Goal: Information Seeking & Learning: Learn about a topic

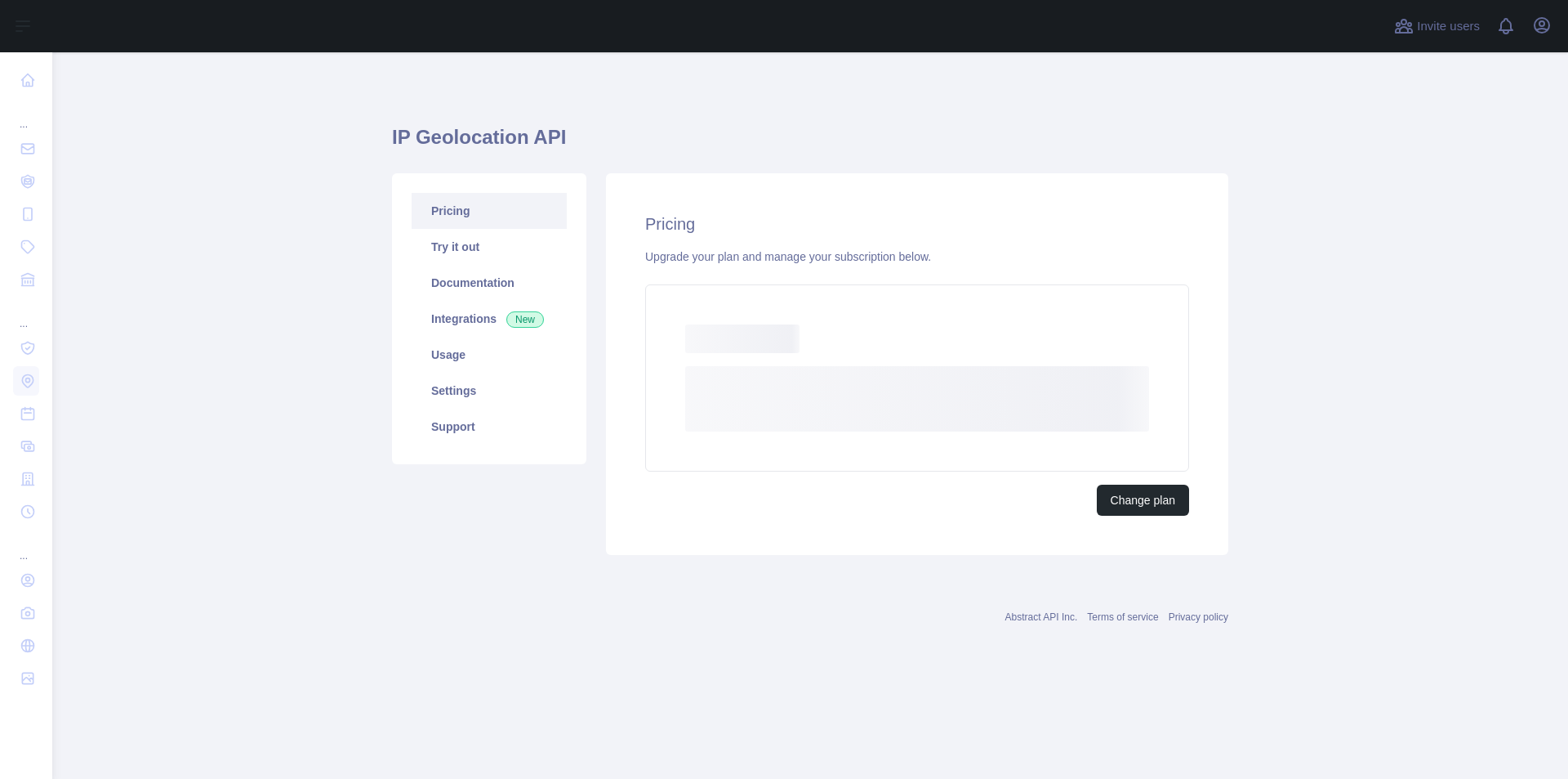
click at [426, 529] on div "Pricing Try it out Documentation Integrations New Usage Settings Support" at bounding box center [489, 364] width 214 height 382
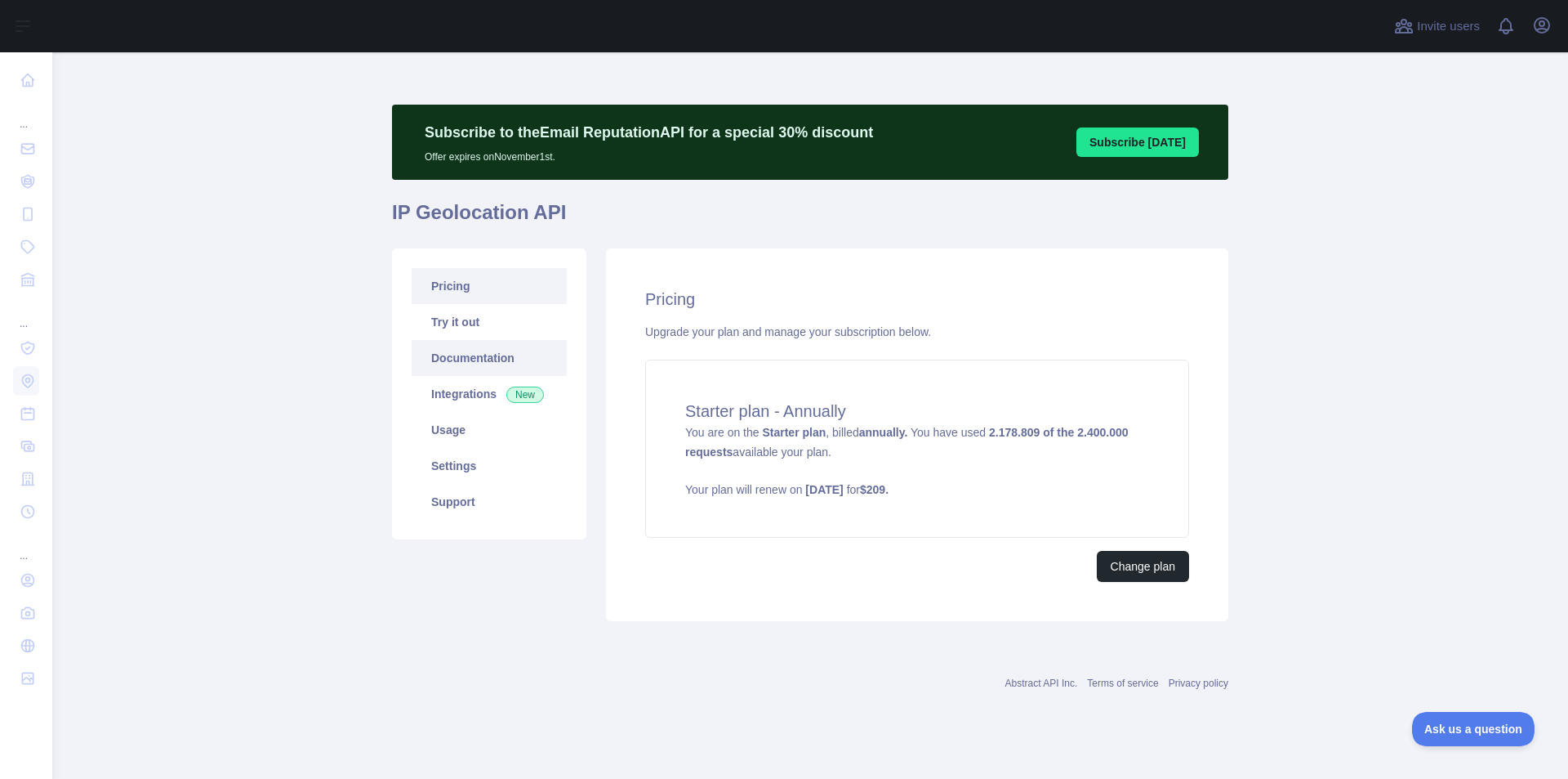
click at [453, 348] on link "Documentation" at bounding box center [489, 357] width 156 height 36
click at [445, 272] on link "Pricing" at bounding box center [489, 285] width 156 height 36
click at [466, 434] on link "Usage" at bounding box center [489, 429] width 156 height 36
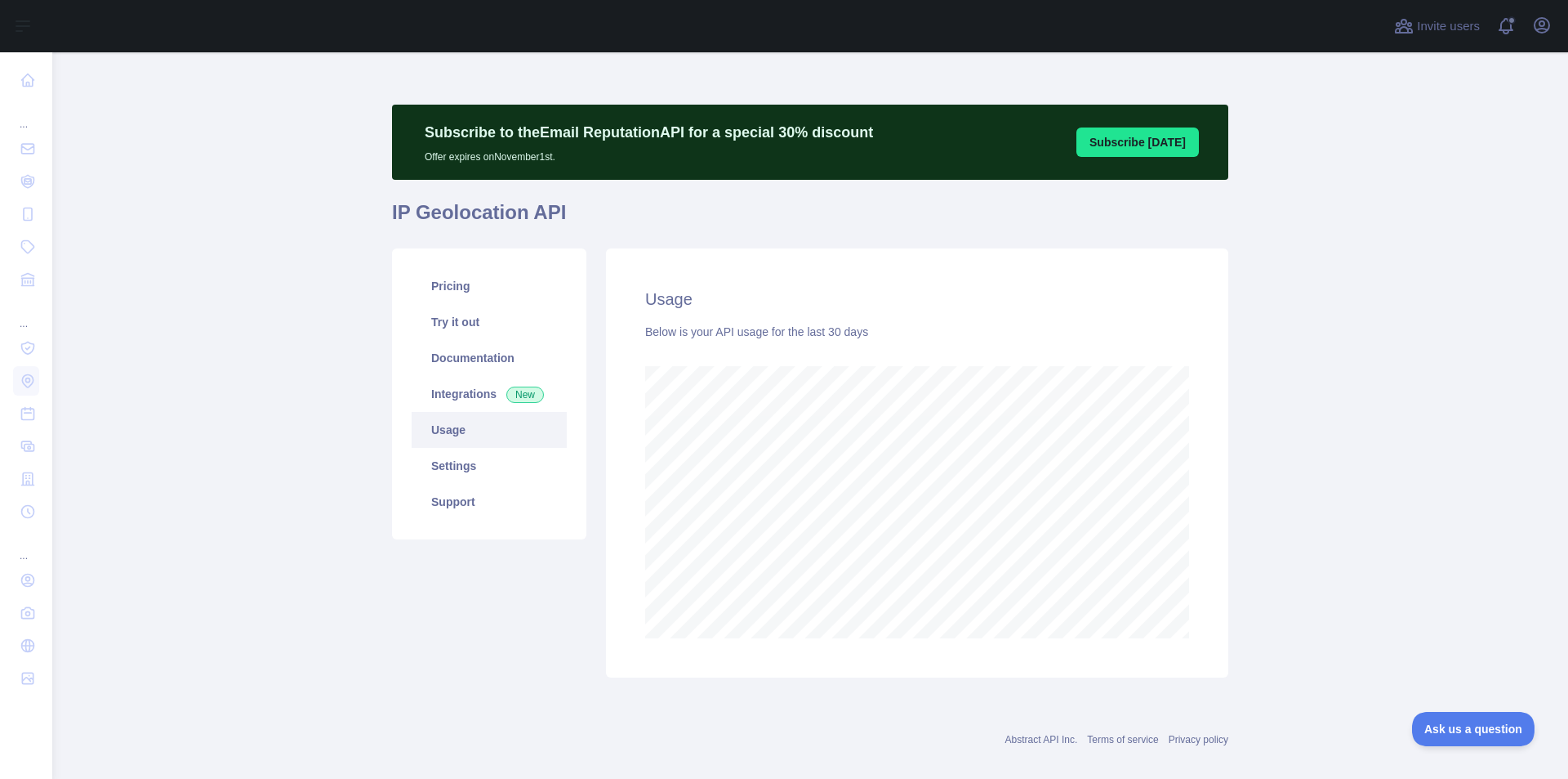
scroll to position [726, 1504]
click at [469, 290] on link "Pricing" at bounding box center [489, 285] width 156 height 36
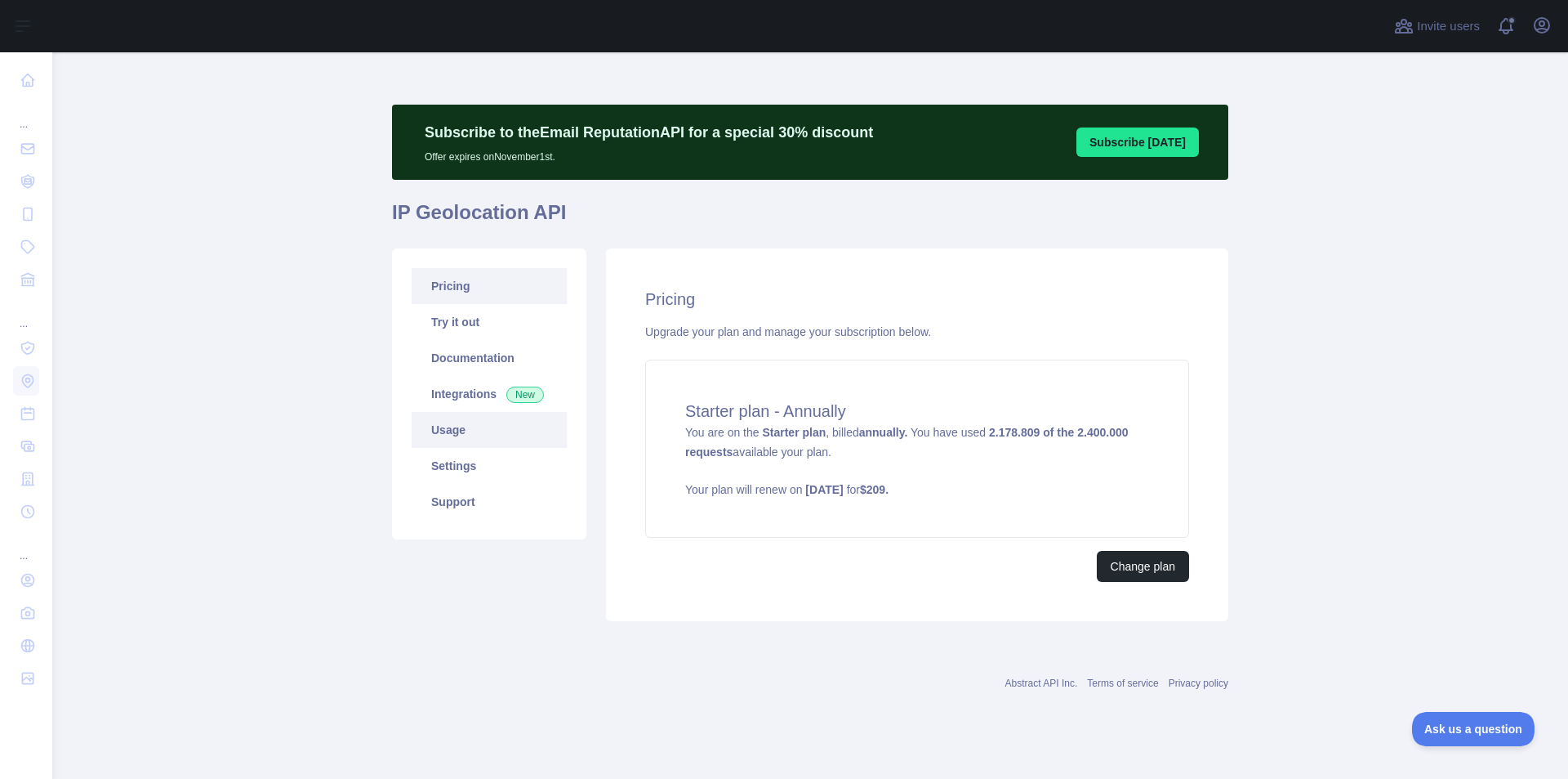
click at [476, 443] on link "Usage" at bounding box center [489, 429] width 156 height 36
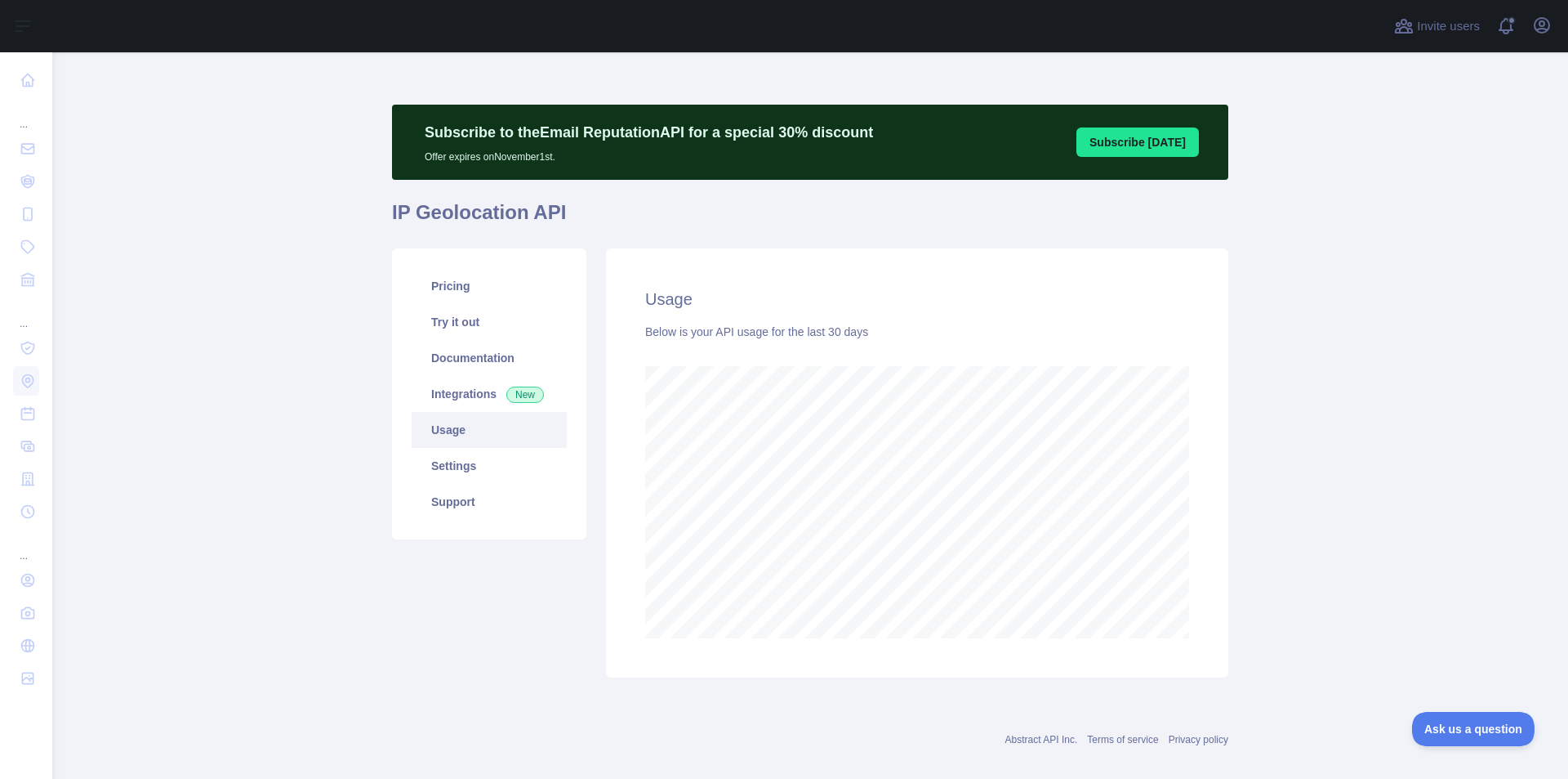
scroll to position [726, 1504]
